Goal: Navigation & Orientation: Find specific page/section

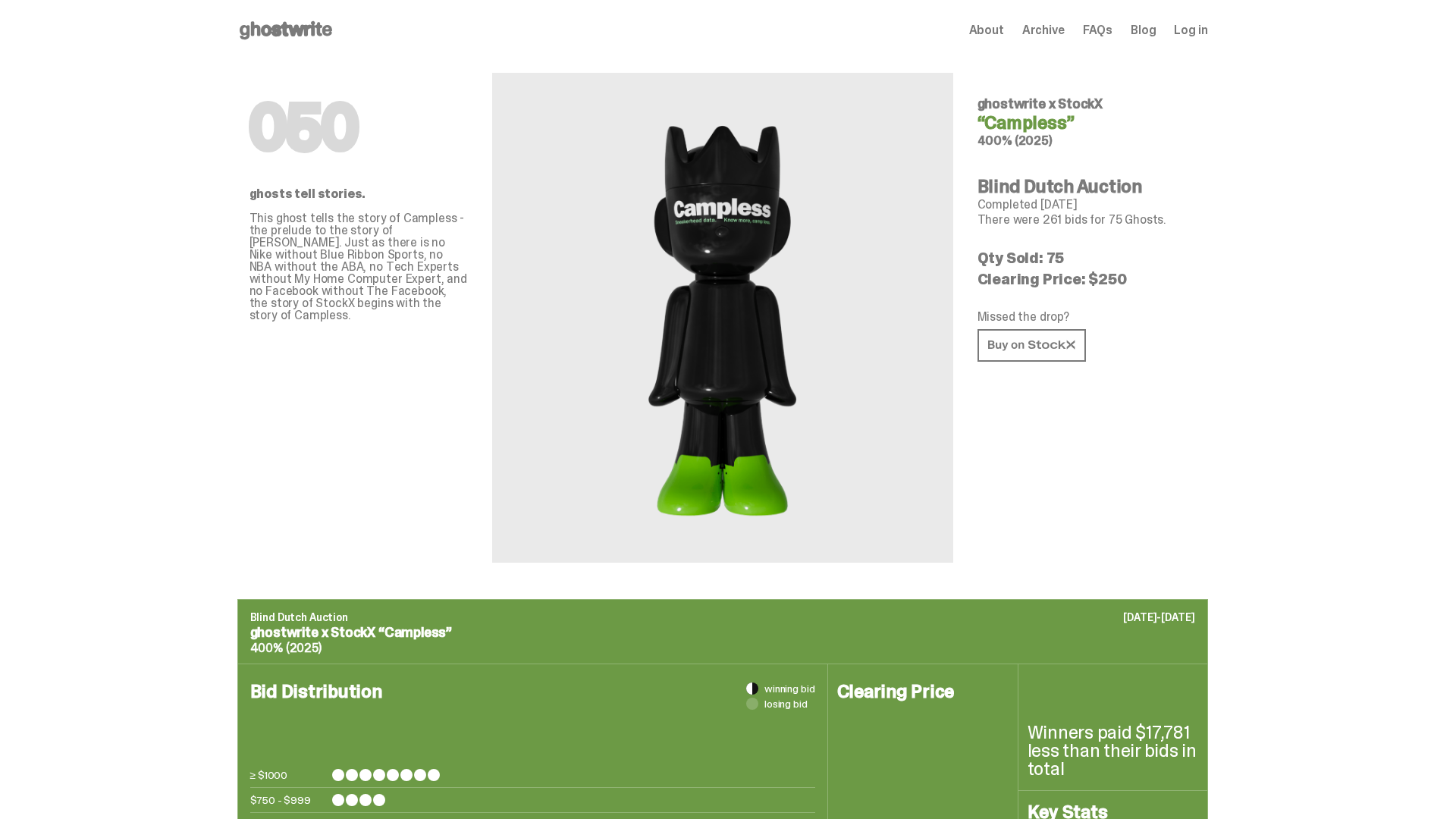
scroll to position [737, 0]
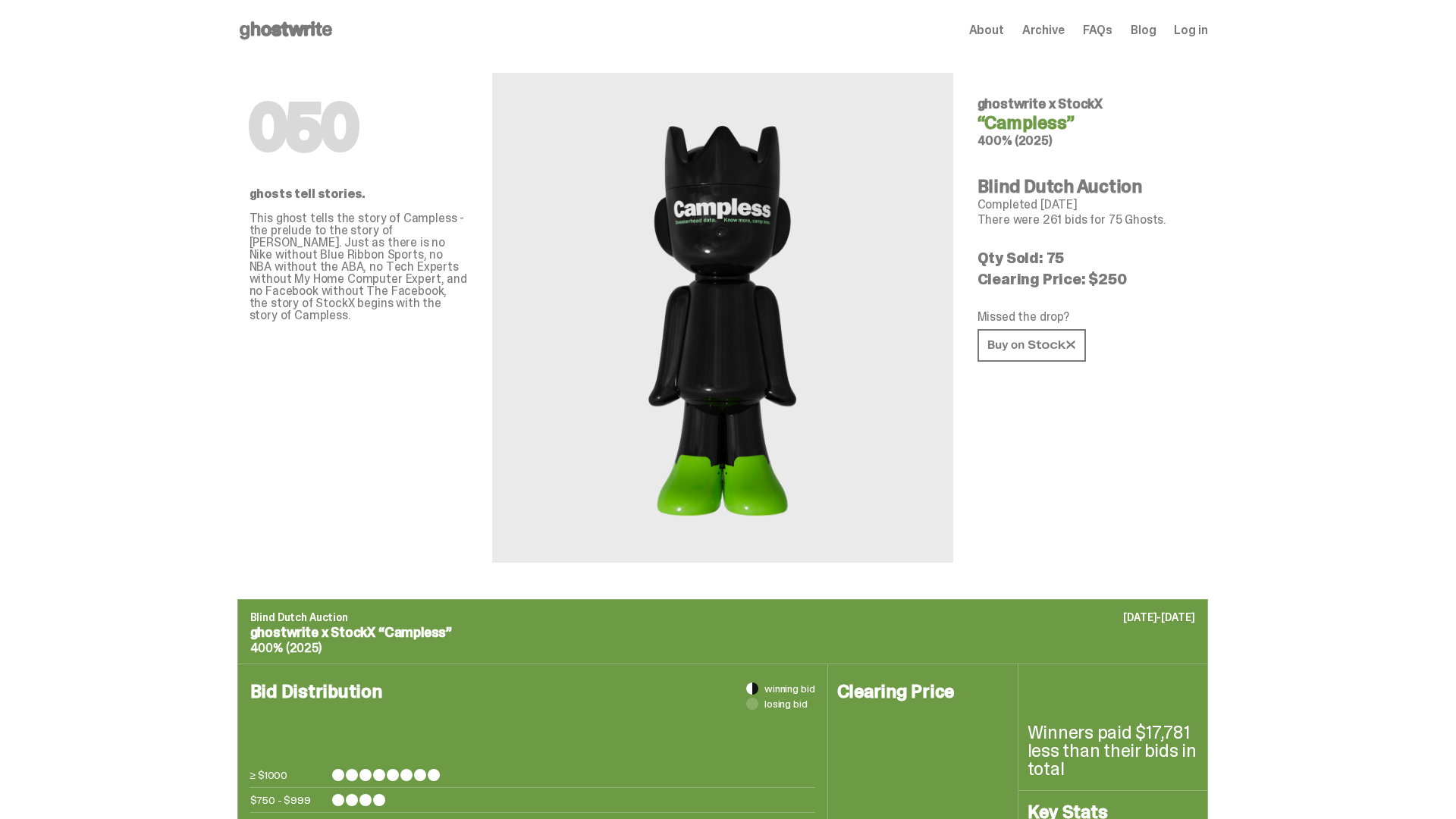
scroll to position [2396, 0]
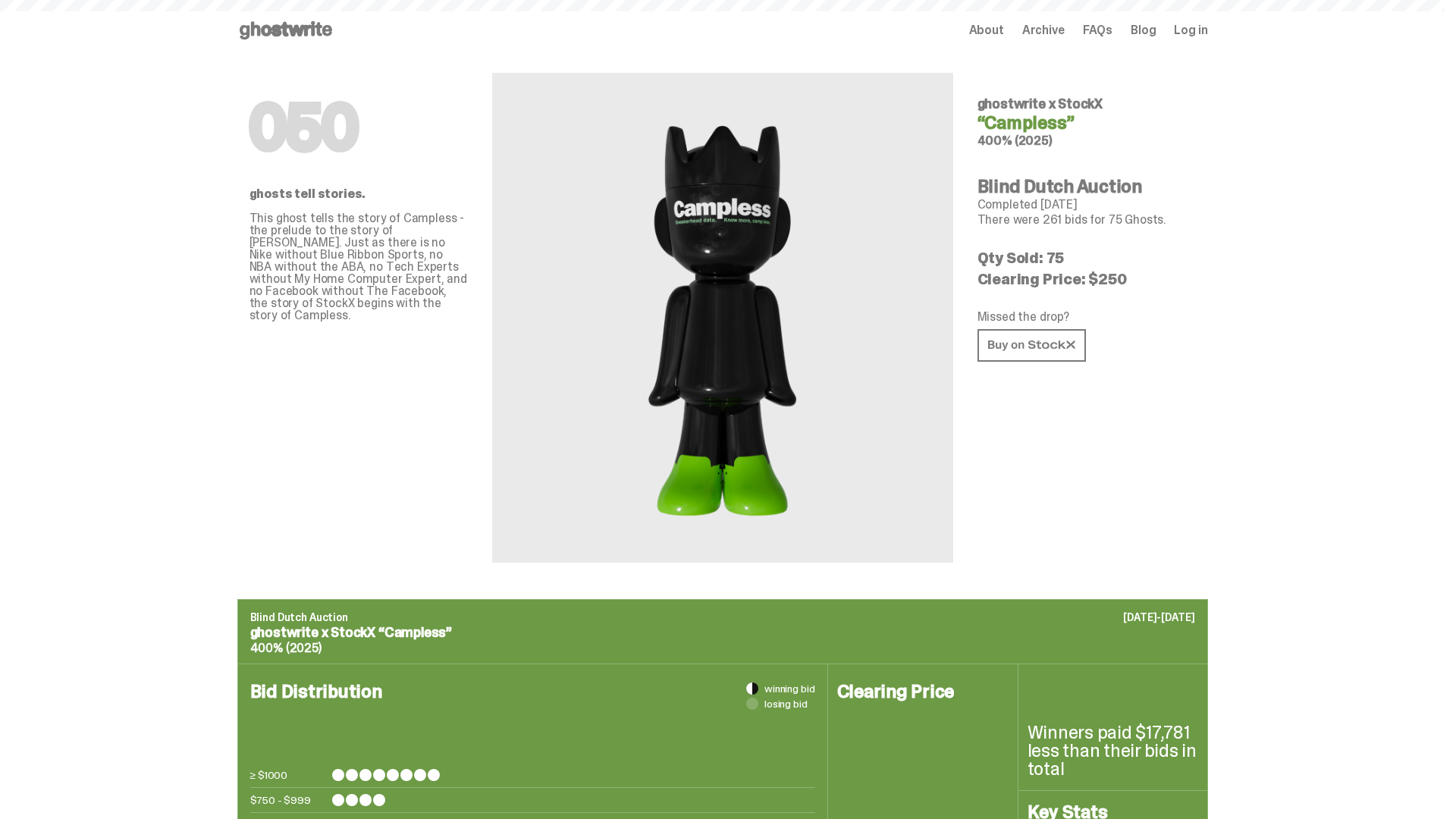
scroll to position [2396, 0]
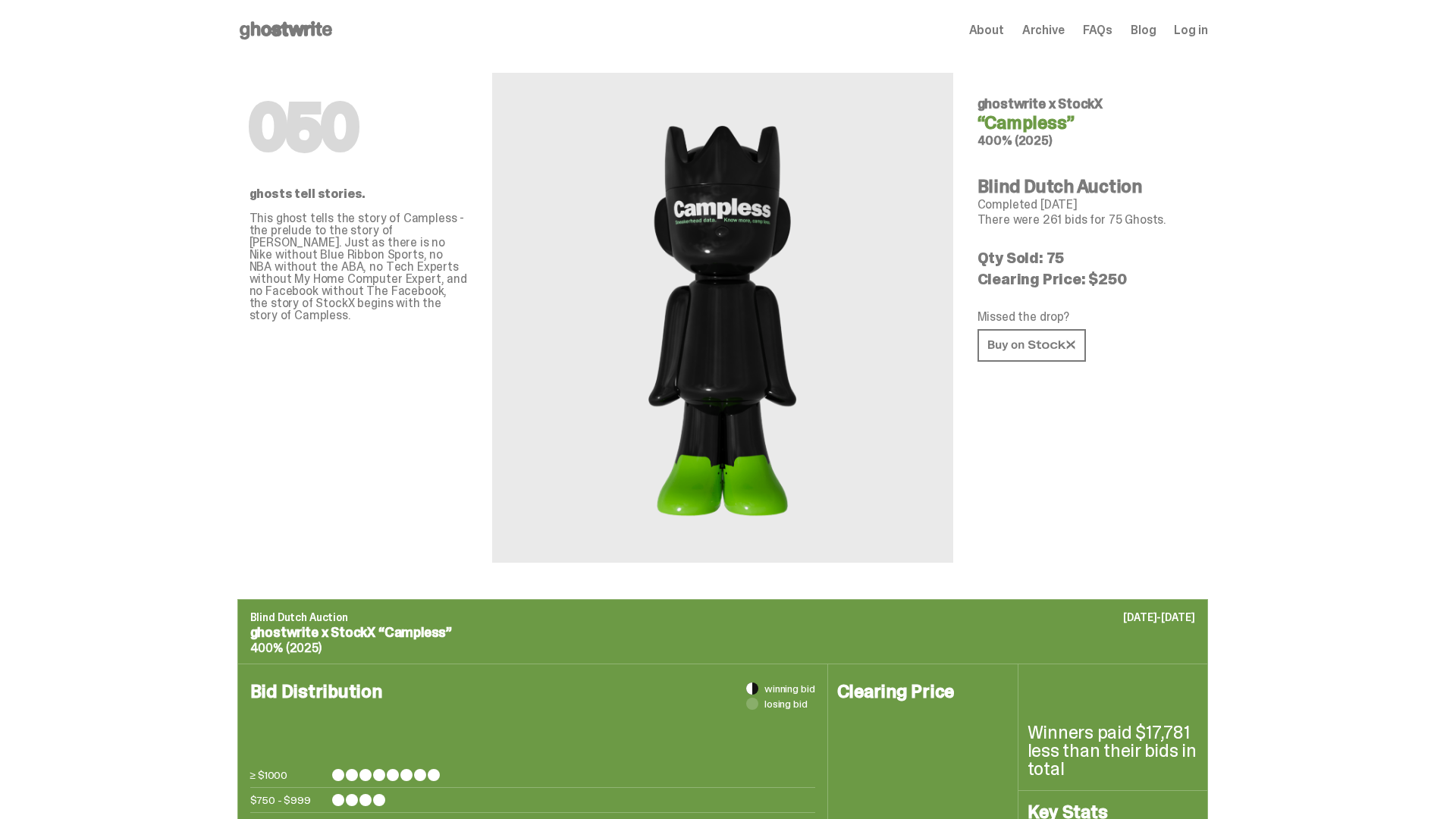
scroll to position [2396, 0]
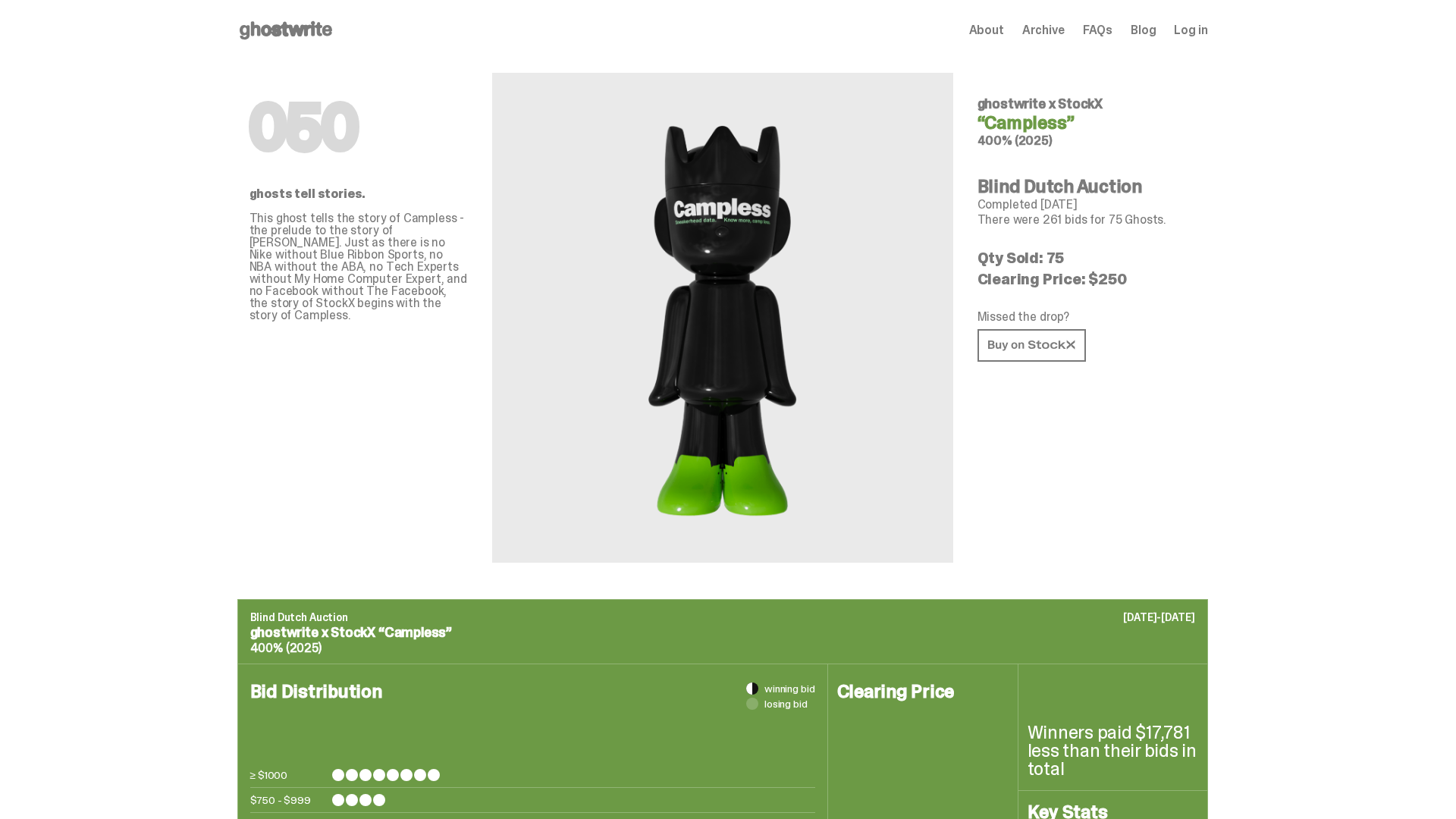
scroll to position [2396, 0]
